Goal: Transaction & Acquisition: Purchase product/service

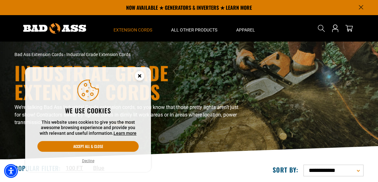
click at [140, 74] on circle "Cookie Consent" at bounding box center [139, 75] width 9 height 9
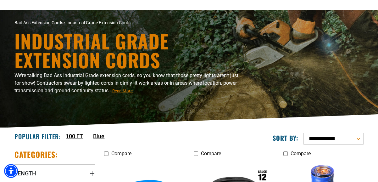
scroll to position [157, 0]
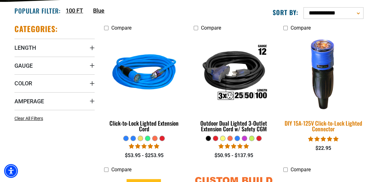
click at [319, 73] on img at bounding box center [323, 73] width 88 height 80
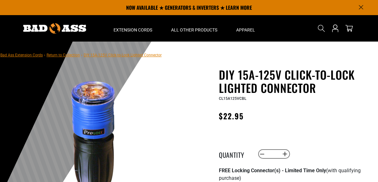
scroll to position [126, 0]
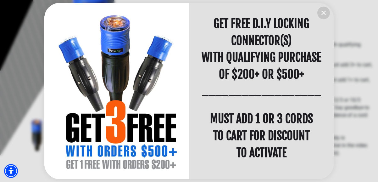
click at [322, 11] on icon "information" at bounding box center [323, 13] width 4 height 4
